Goal: Task Accomplishment & Management: Manage account settings

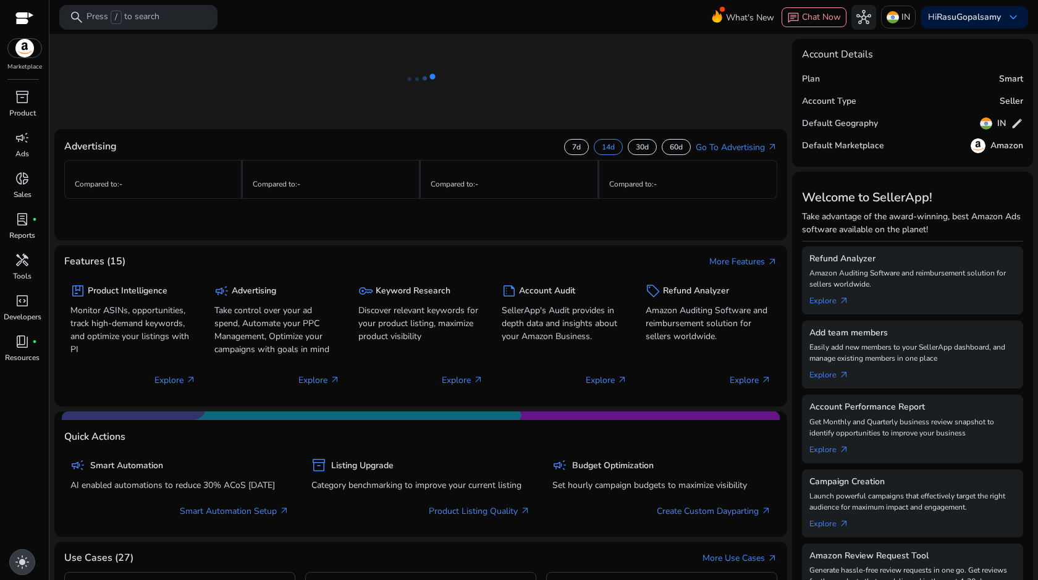
click at [27, 561] on span "light_mode" at bounding box center [22, 562] width 15 height 15
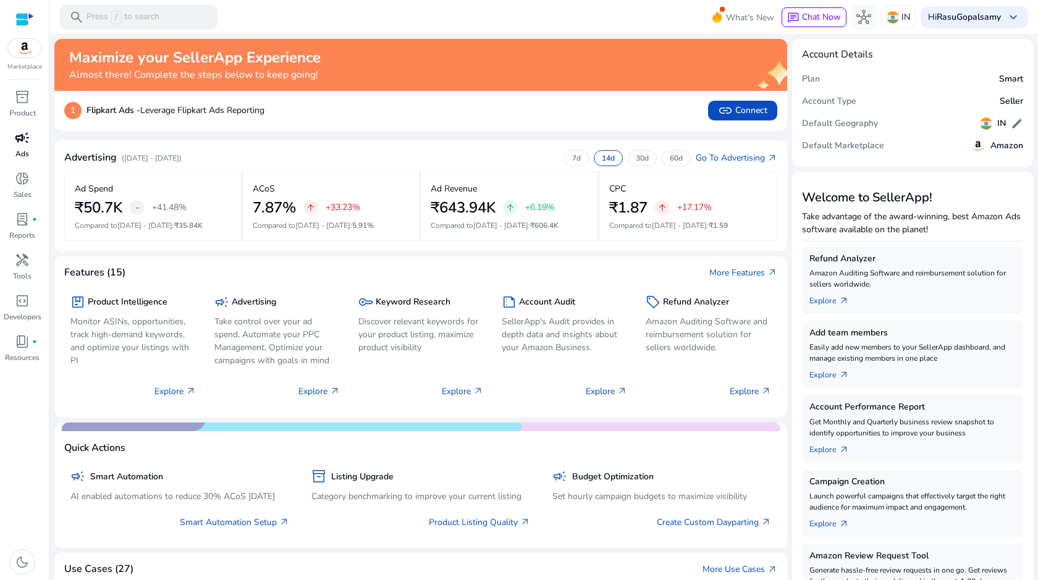
click at [23, 140] on span "campaign" at bounding box center [22, 137] width 15 height 15
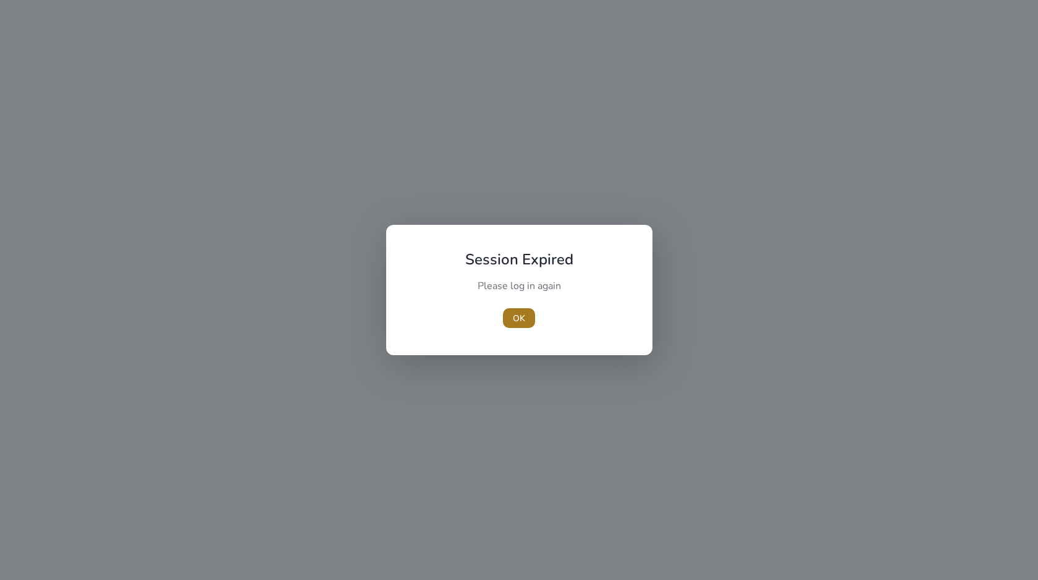
click at [525, 308] on span "button" at bounding box center [519, 318] width 32 height 30
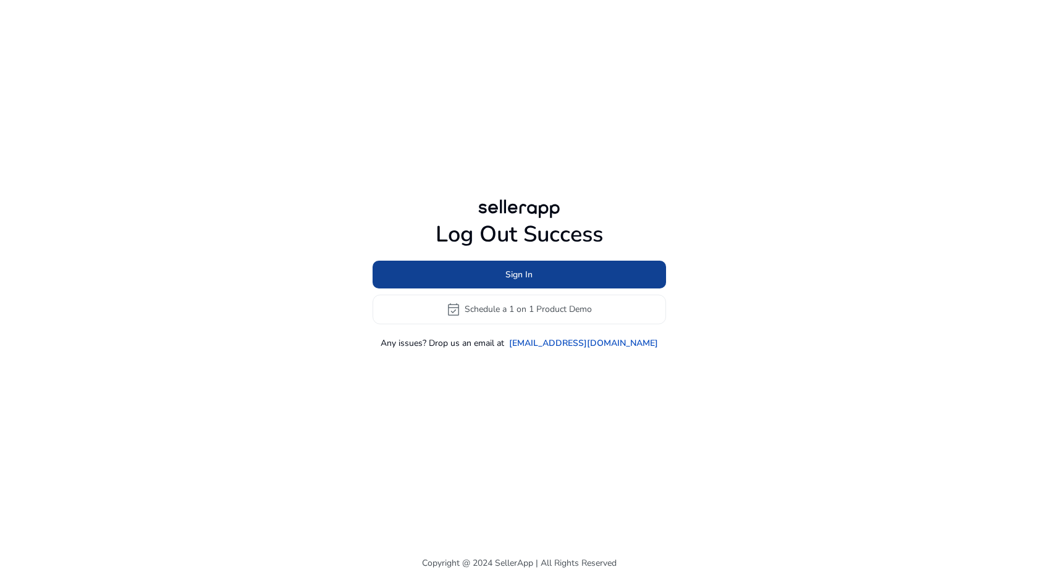
click at [514, 274] on span "Sign In" at bounding box center [518, 274] width 27 height 13
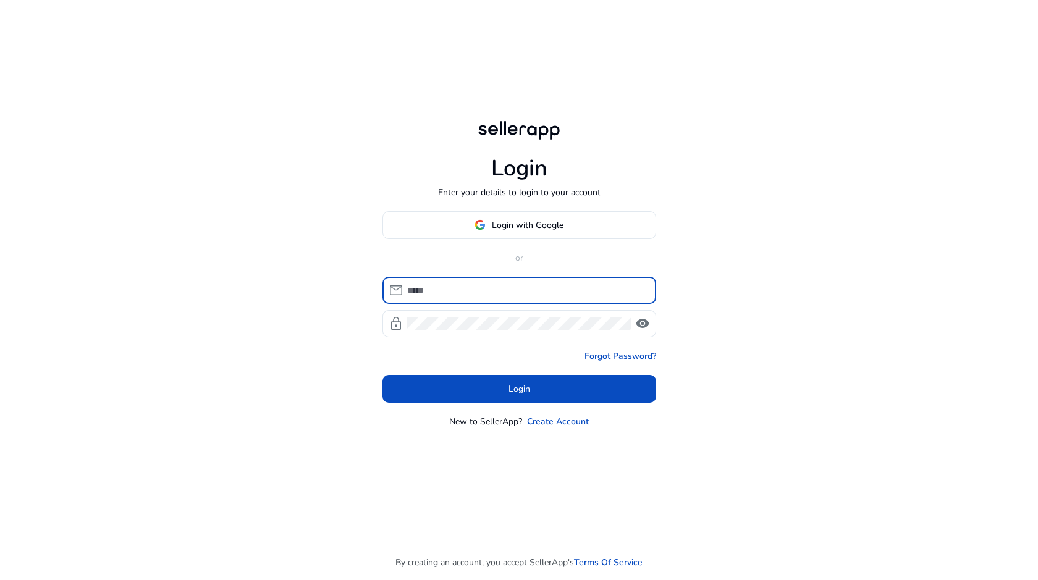
type input "**********"
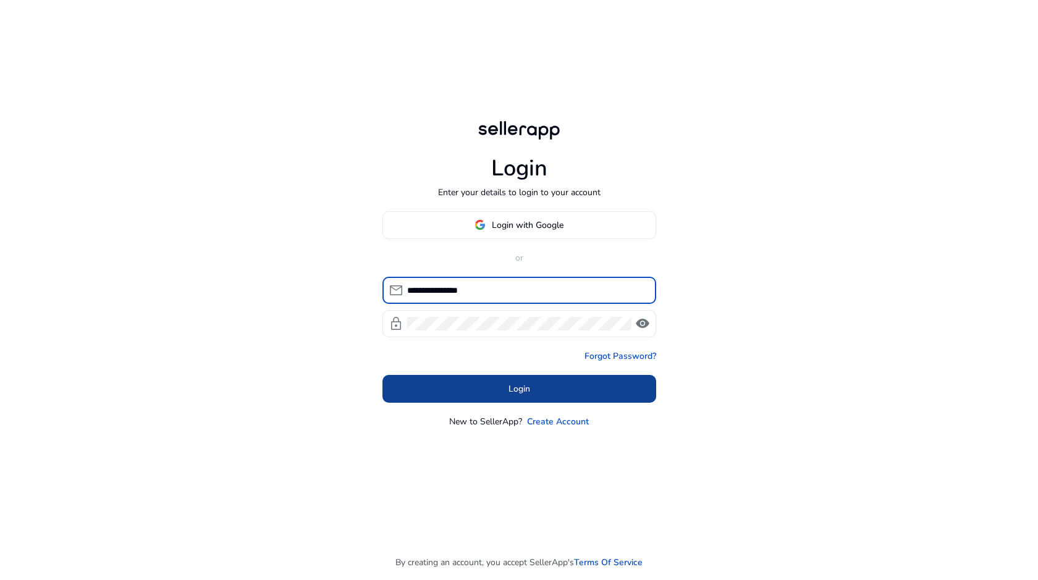
click at [478, 392] on span at bounding box center [519, 389] width 274 height 30
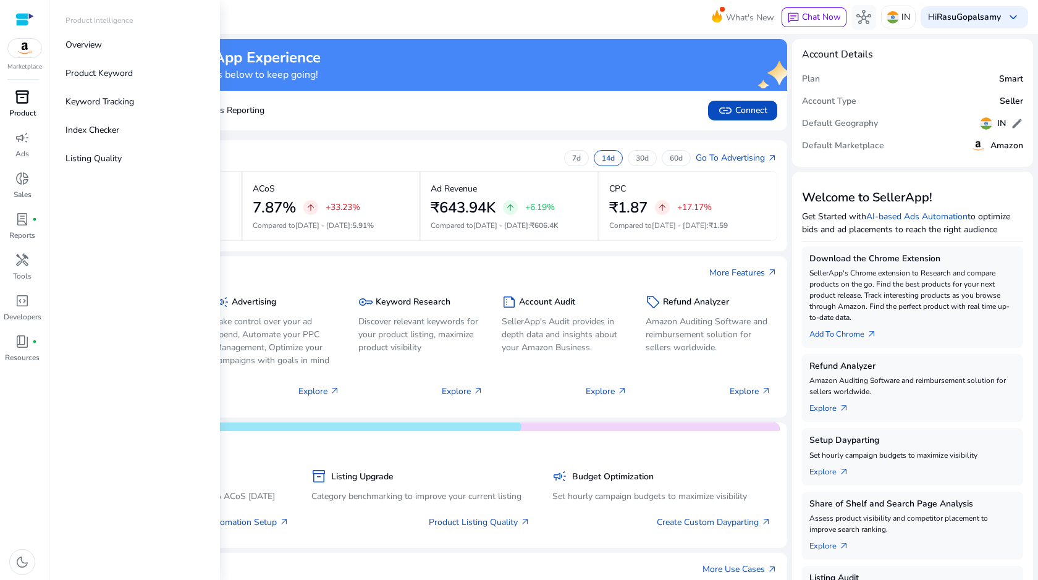
click at [27, 92] on span "inventory_2" at bounding box center [22, 97] width 15 height 15
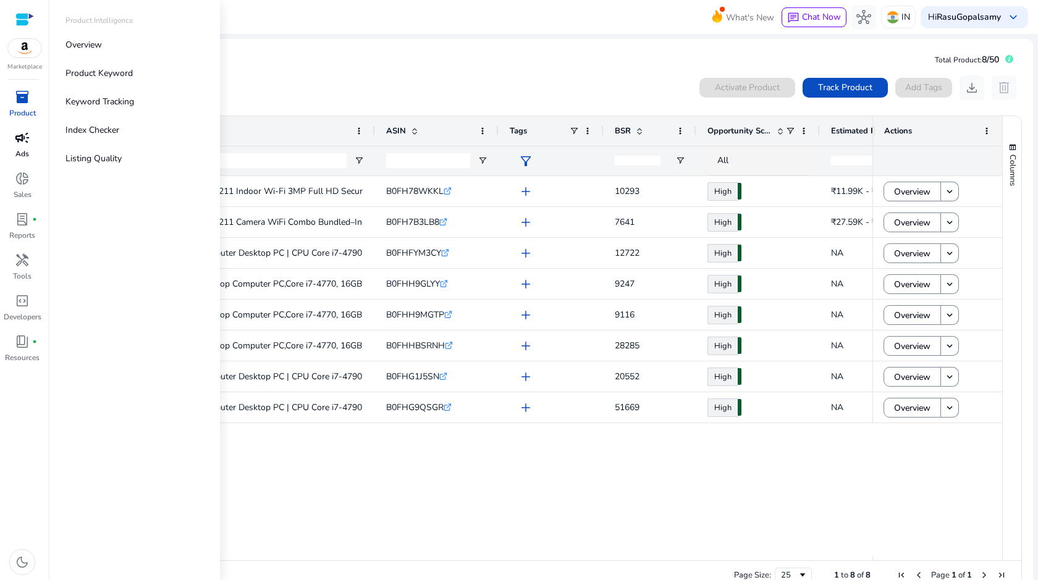
click at [27, 135] on span "campaign" at bounding box center [22, 137] width 15 height 15
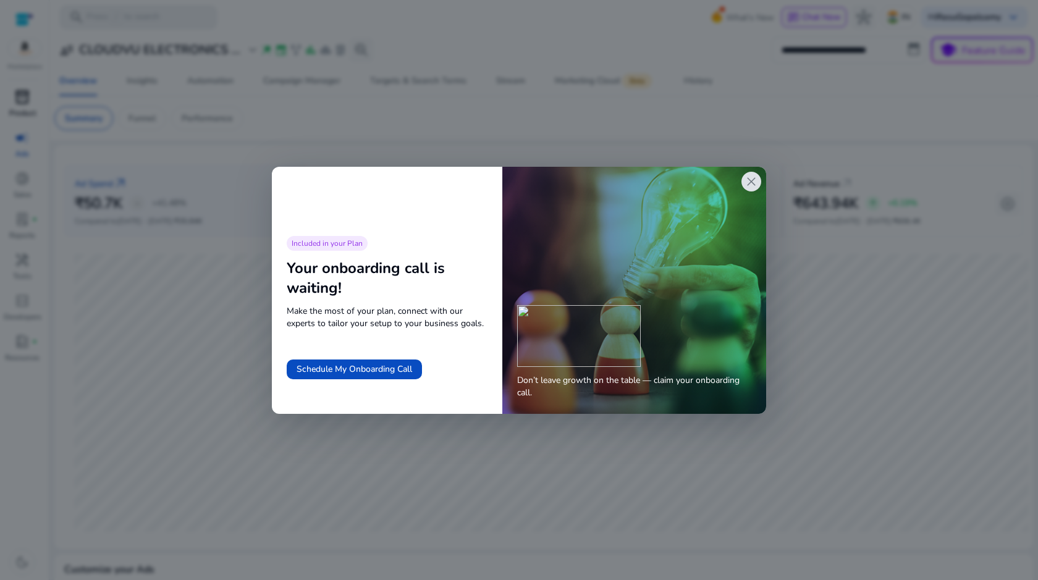
click at [749, 185] on span "close" at bounding box center [751, 181] width 15 height 15
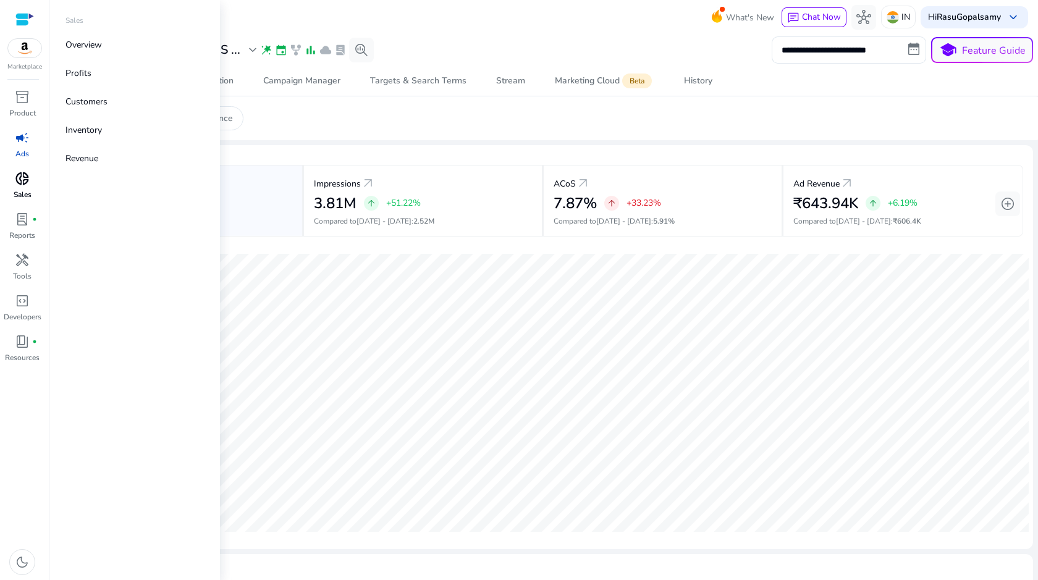
click at [27, 182] on span "donut_small" at bounding box center [22, 178] width 15 height 15
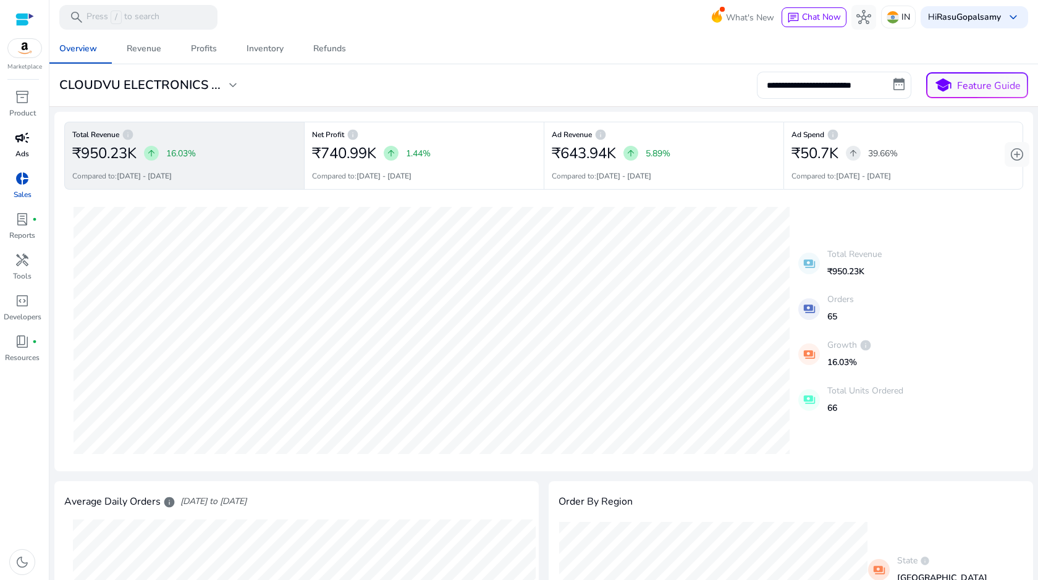
click at [22, 165] on link "campaign Ads" at bounding box center [22, 148] width 44 height 41
